Goal: Information Seeking & Learning: Learn about a topic

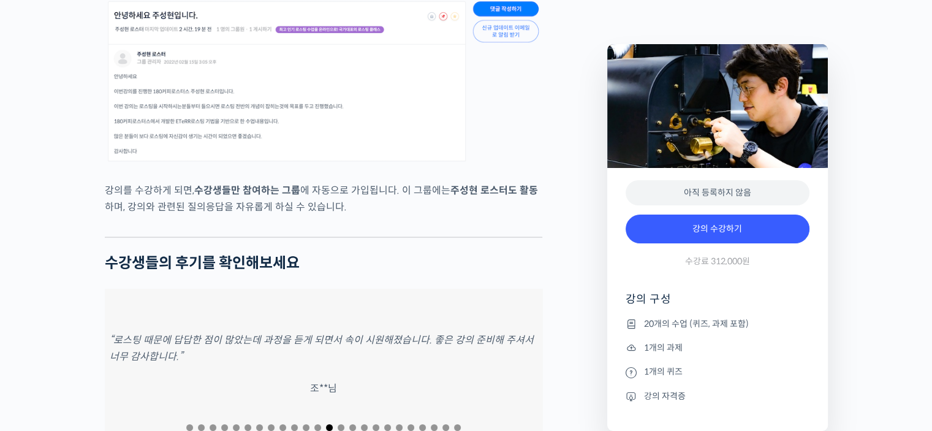
scroll to position [4417, 0]
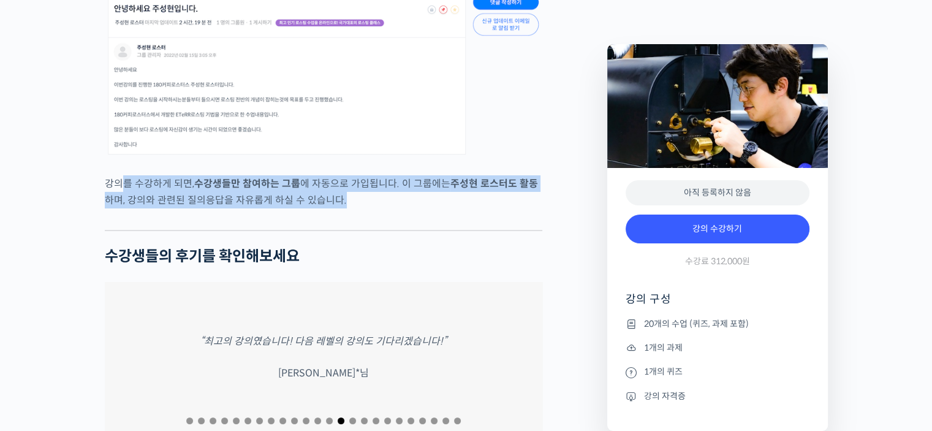
drag, startPoint x: 119, startPoint y: 222, endPoint x: 397, endPoint y: 243, distance: 279.4
click at [397, 208] on p "강의를 수강하게 되면, 수강생들만 참여하는 그룹 에 자동으로 가입됩니다. 이 그룹에는 주성현 로스터도 활동 하며, 강의와 관련된 질의응답을 자…" at bounding box center [323, 191] width 437 height 33
click at [443, 208] on p "강의를 수강하게 되면, 수강생들만 참여하는 그룹 에 자동으로 가입됩니다. 이 그룹에는 주성현 로스터도 활동 하며, 강의와 관련된 질의응답을 자…" at bounding box center [323, 191] width 437 height 33
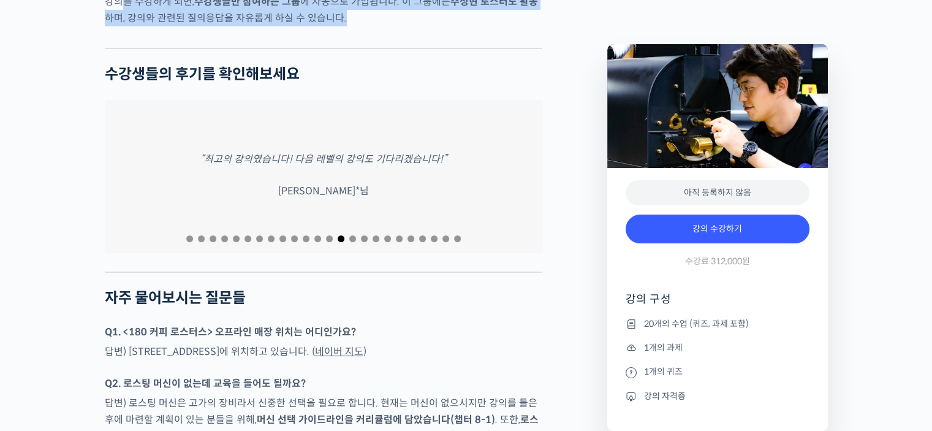
scroll to position [4601, 0]
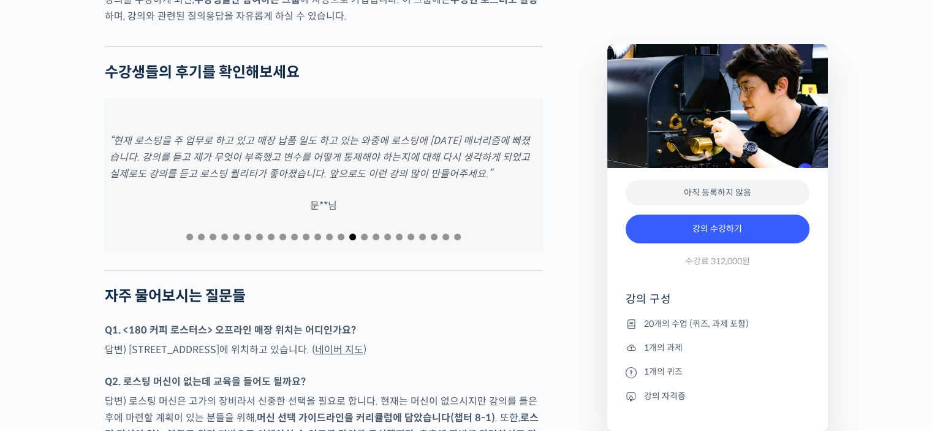
click at [189, 240] on span "Go to slide 1" at bounding box center [189, 236] width 7 height 7
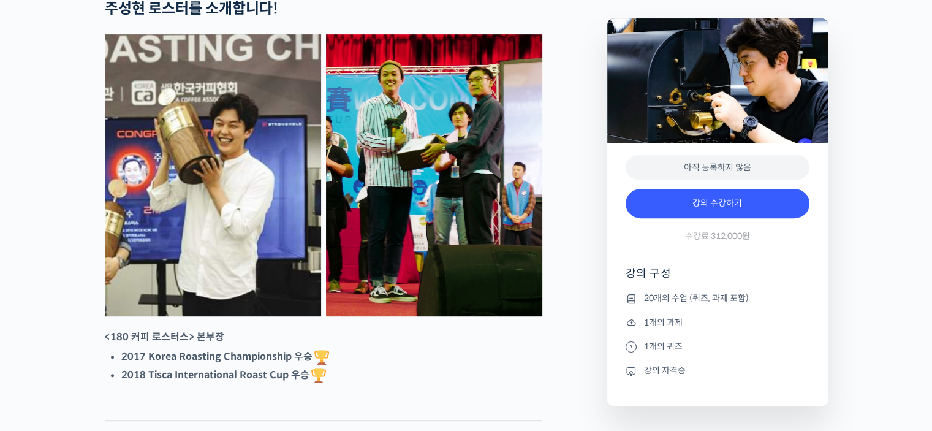
scroll to position [0, 0]
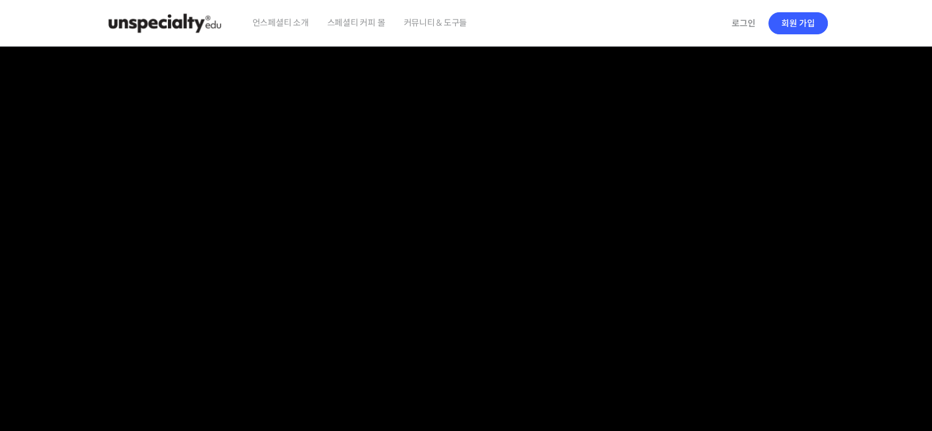
click at [418, 22] on span "커뮤니티 & 도구들" at bounding box center [435, 22] width 64 height 47
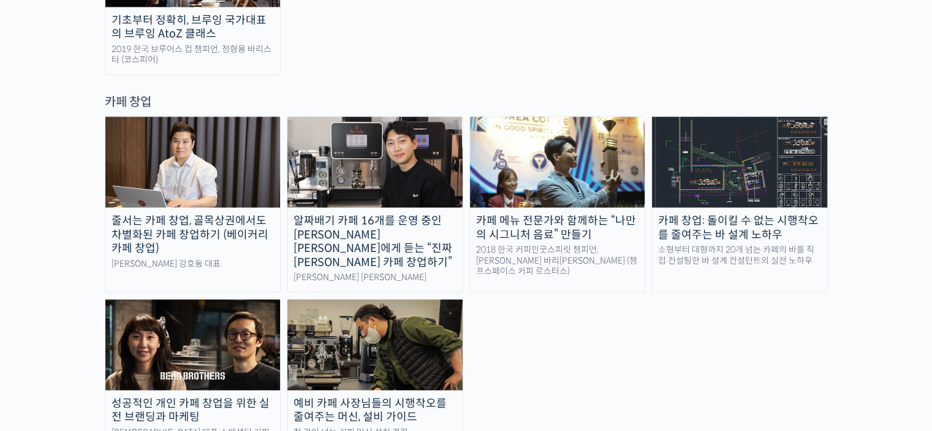
scroll to position [2450, 0]
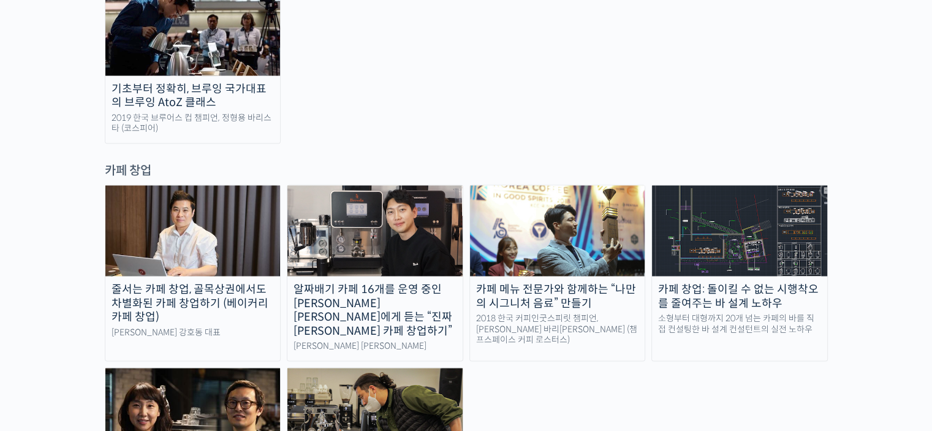
drag, startPoint x: 536, startPoint y: 307, endPoint x: 539, endPoint y: 119, distance: 187.4
